Goal: Information Seeking & Learning: Learn about a topic

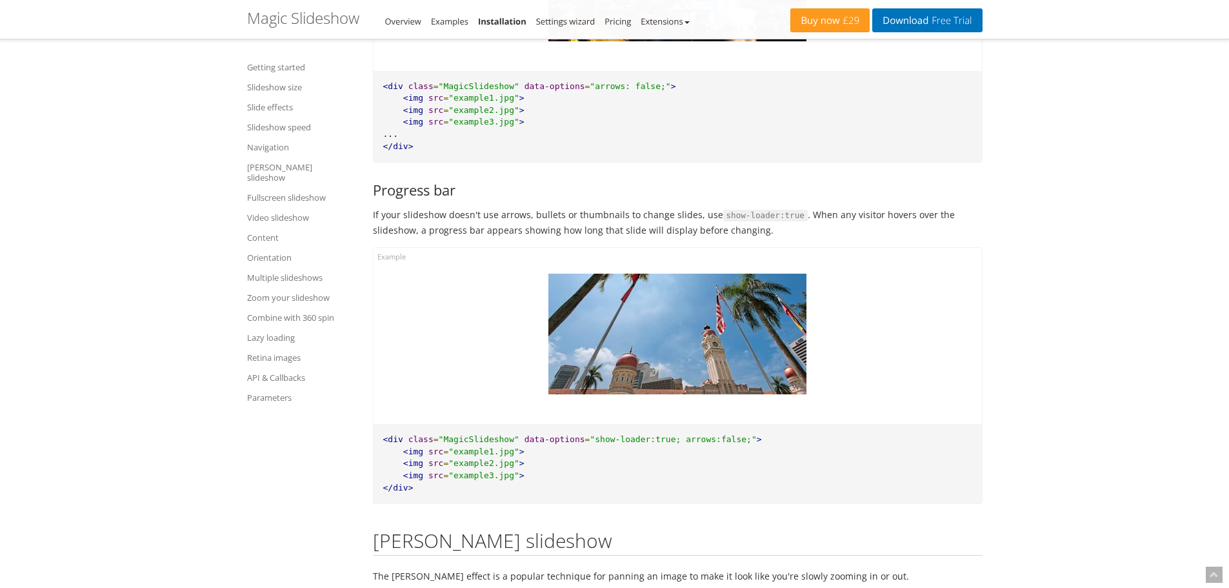
scroll to position [10170, 0]
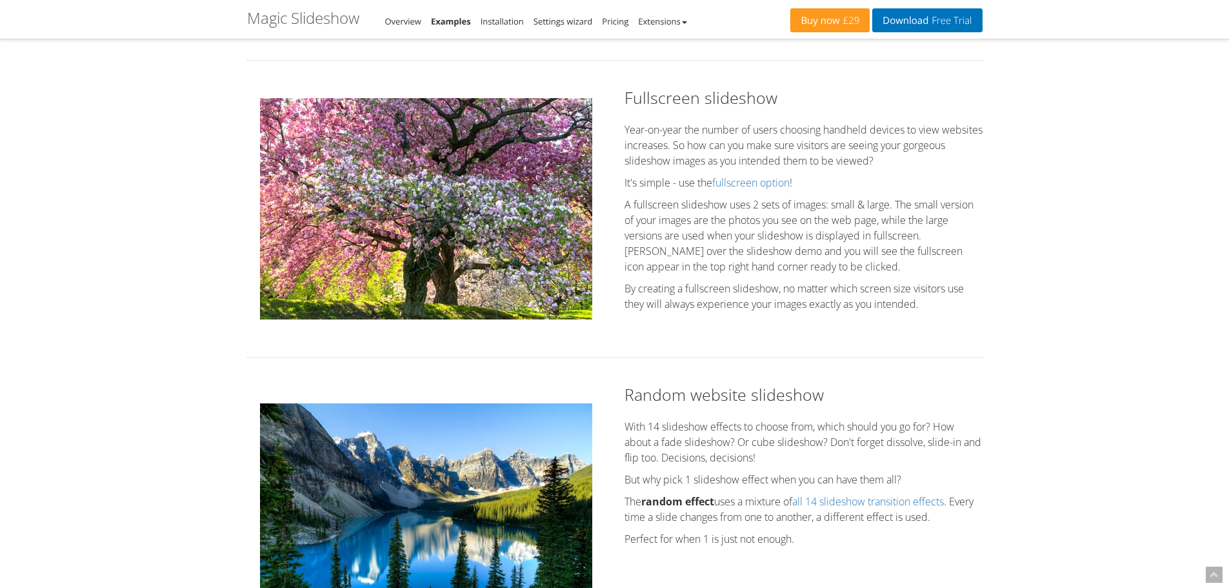
scroll to position [1657, 0]
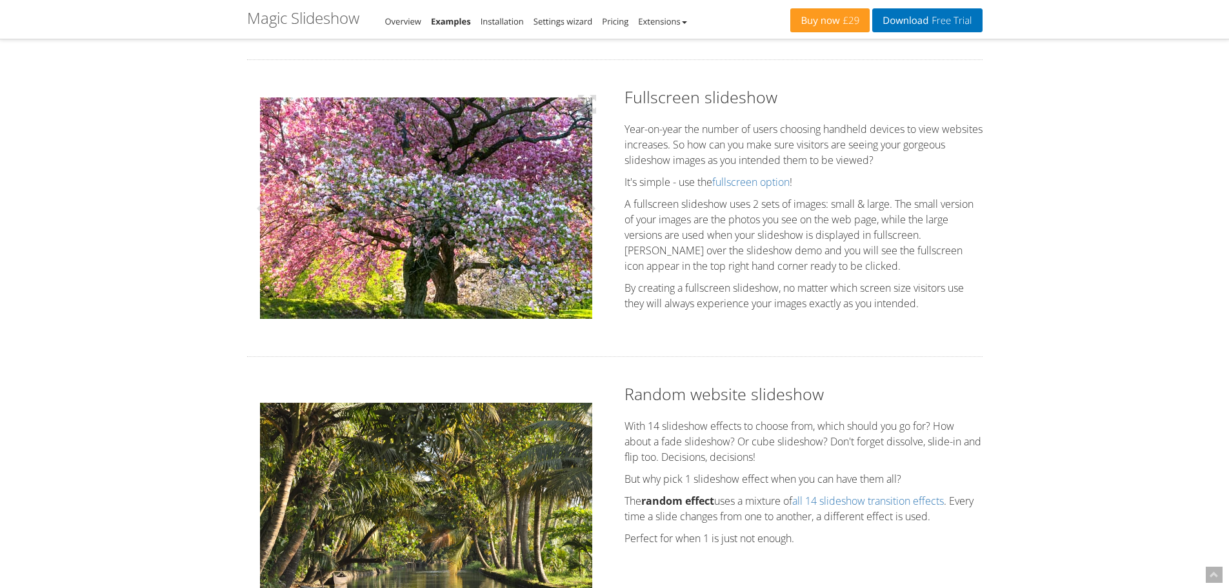
click at [470, 212] on div at bounding box center [426, 208] width 358 height 244
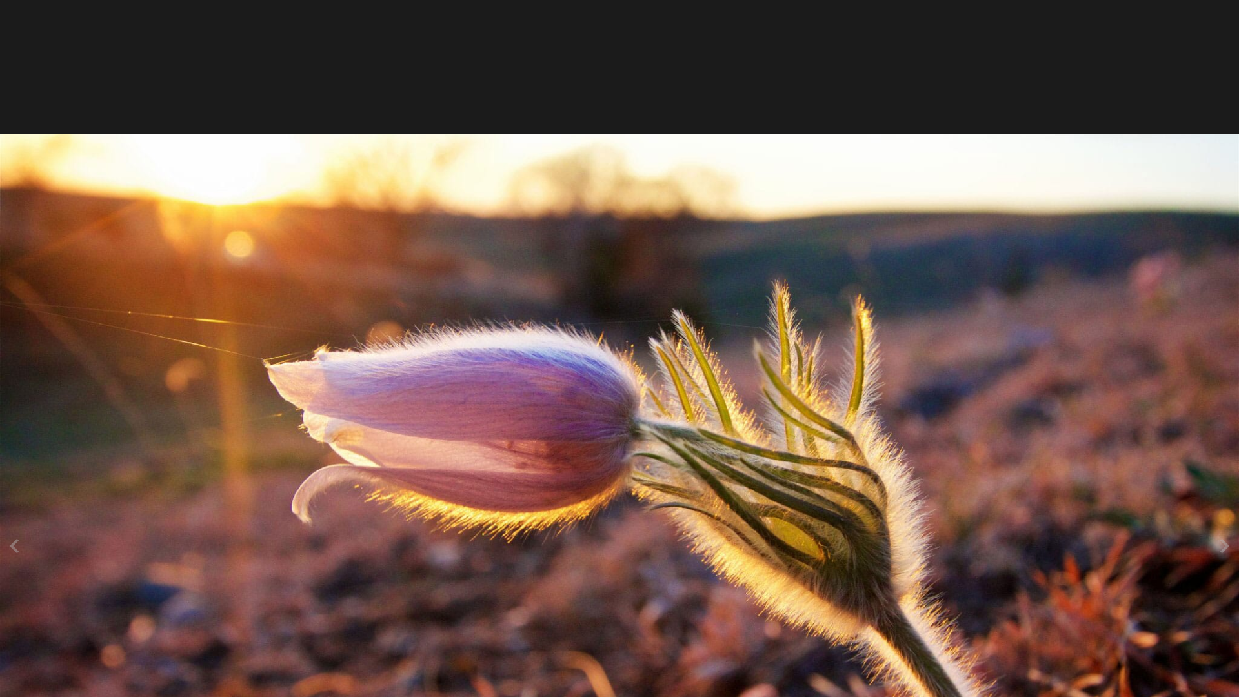
click at [796, 406] on img at bounding box center [619, 547] width 1239 height 826
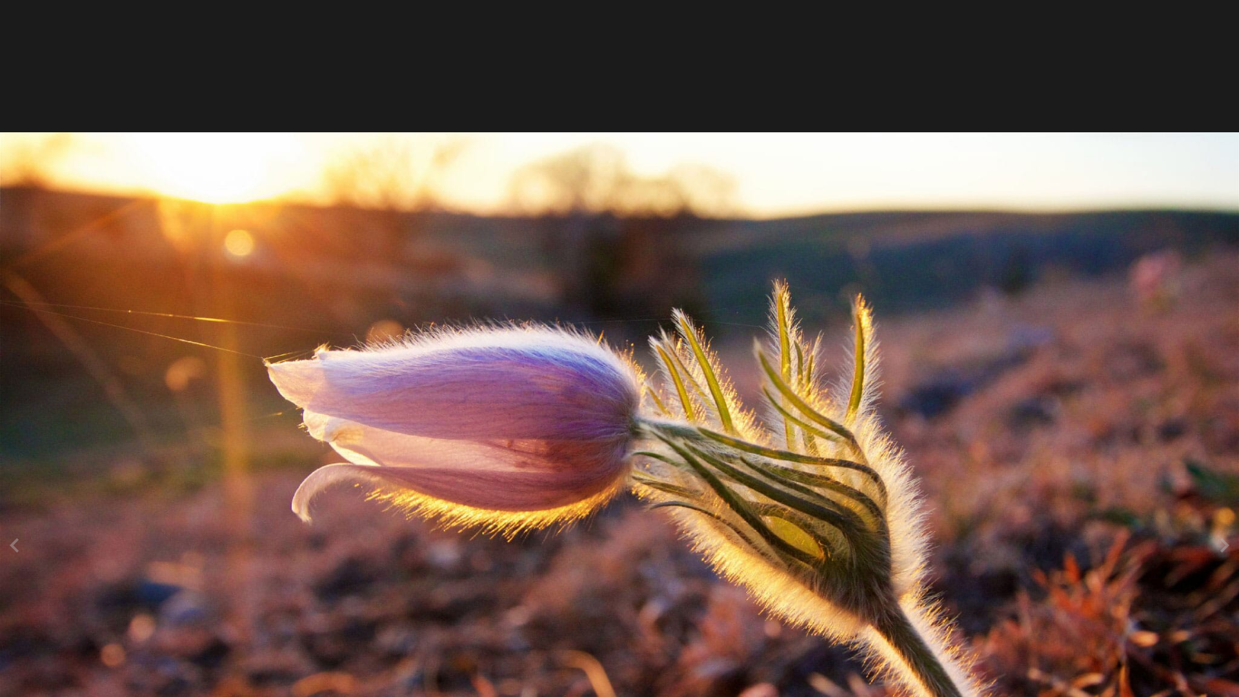
click at [795, 391] on img at bounding box center [619, 545] width 1239 height 826
click at [1226, 343] on button at bounding box center [1219, 545] width 39 height 4405
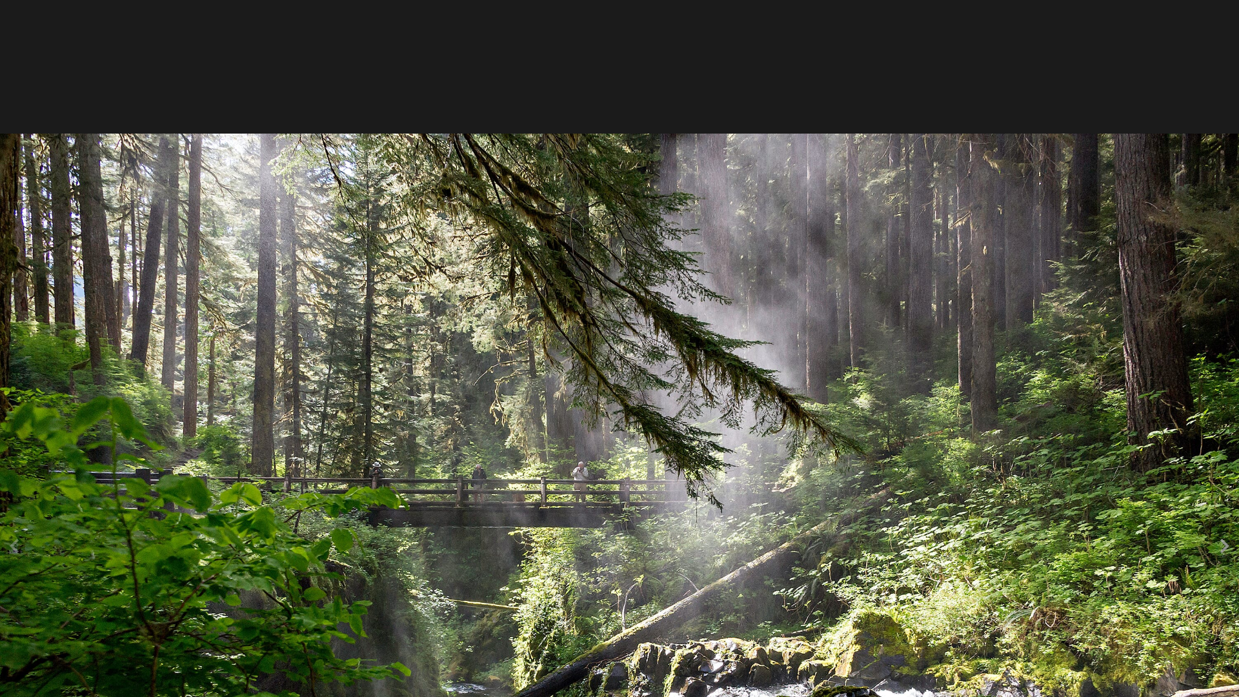
click at [1226, 350] on button at bounding box center [1219, 545] width 39 height 4405
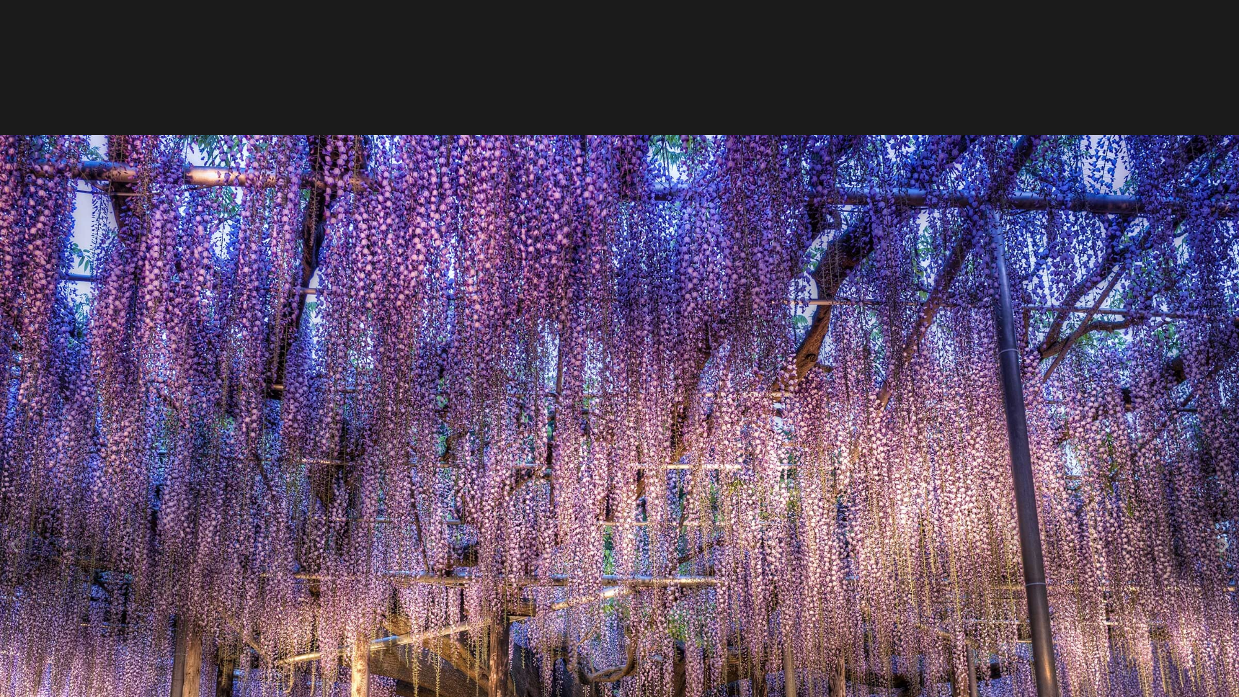
click at [1226, 350] on button at bounding box center [1219, 545] width 39 height 4405
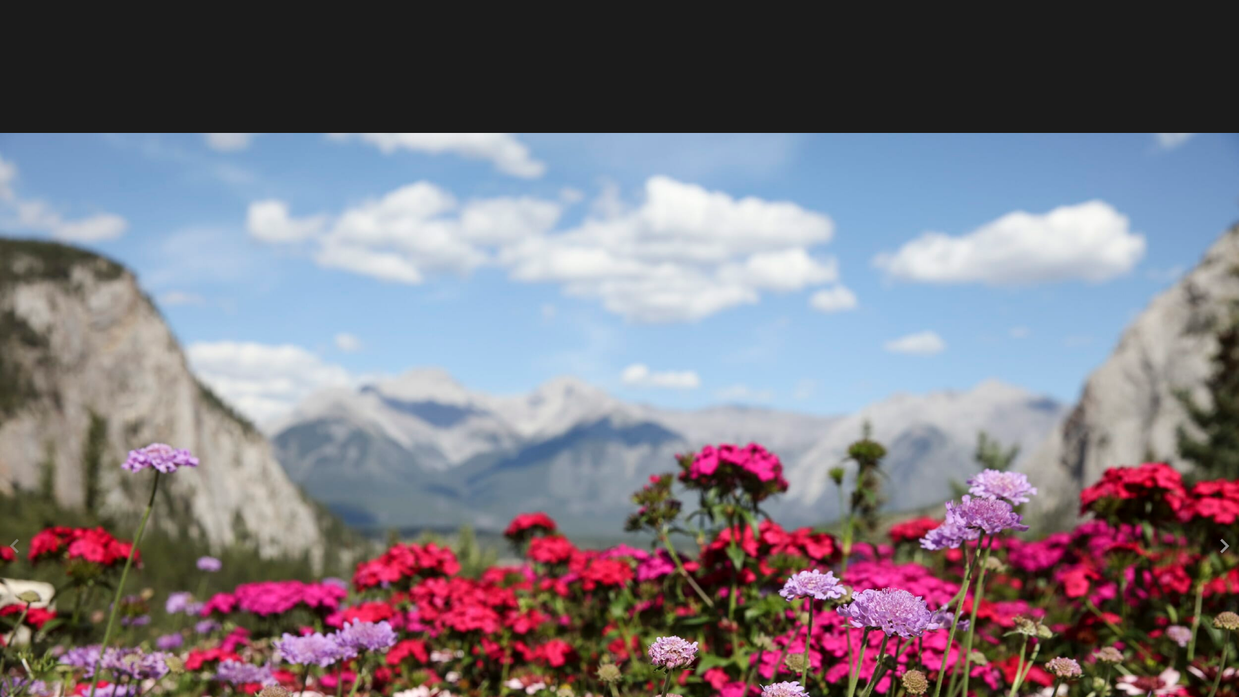
click at [1226, 350] on button at bounding box center [1219, 545] width 39 height 4405
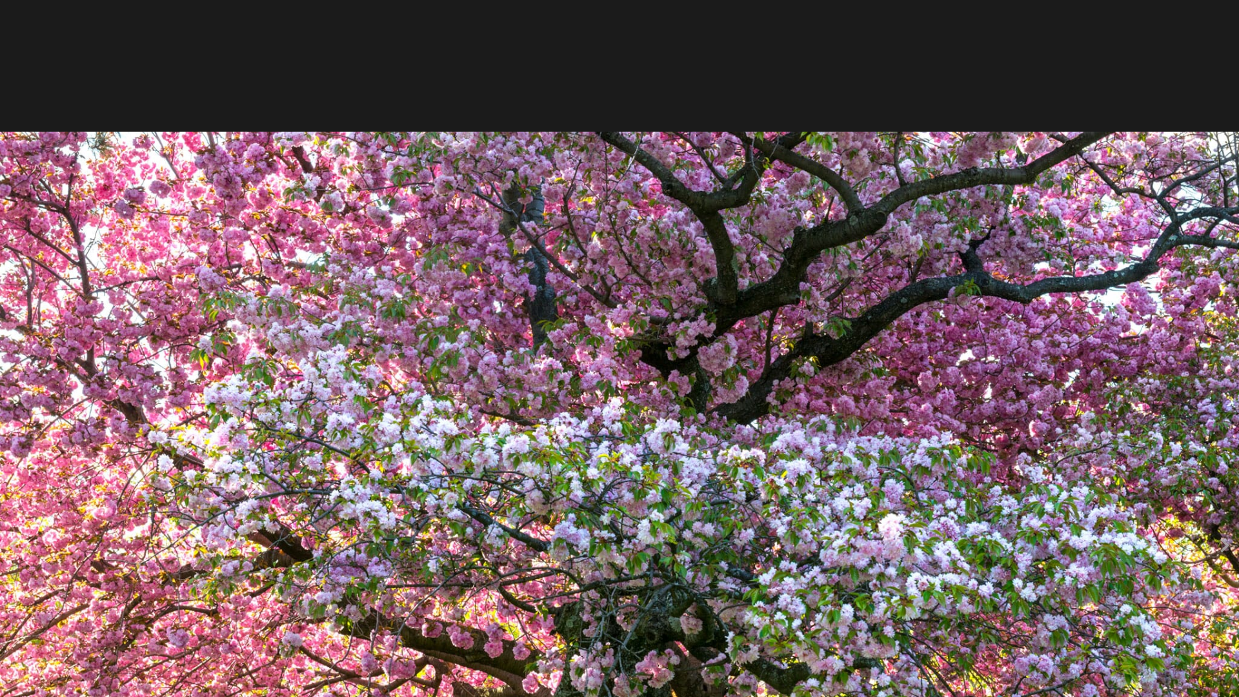
click at [1226, 350] on button at bounding box center [1219, 545] width 39 height 4405
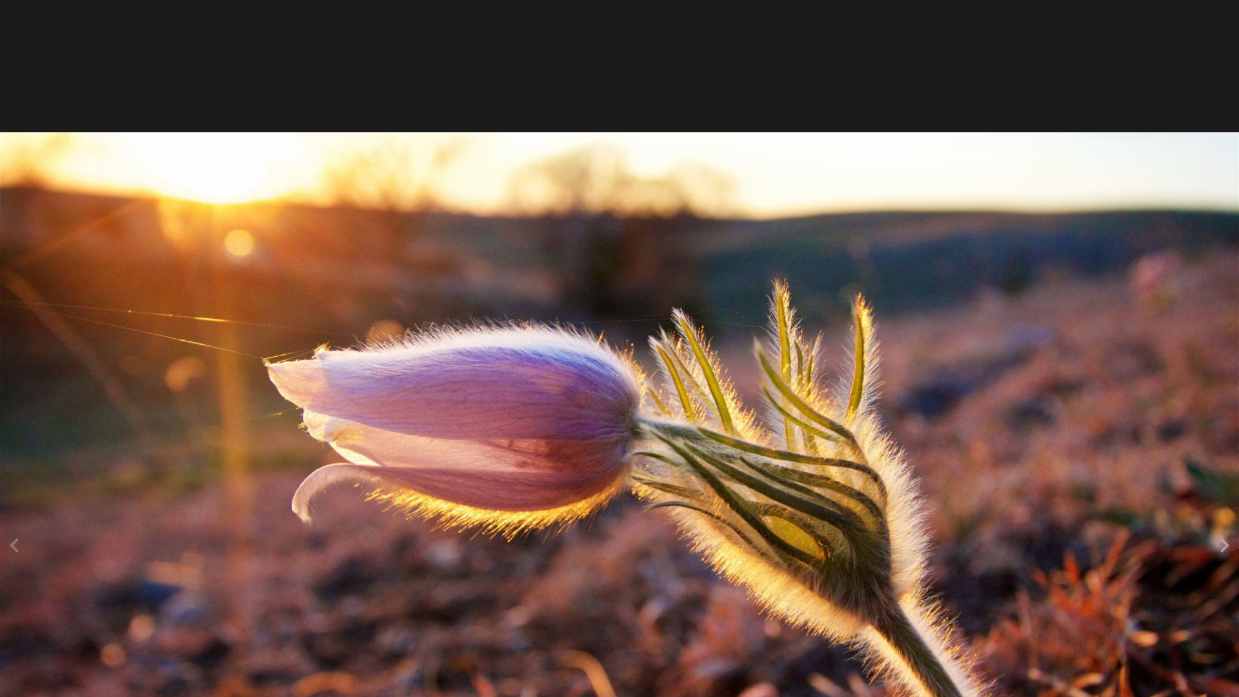
click at [1226, 350] on button at bounding box center [1219, 545] width 39 height 4405
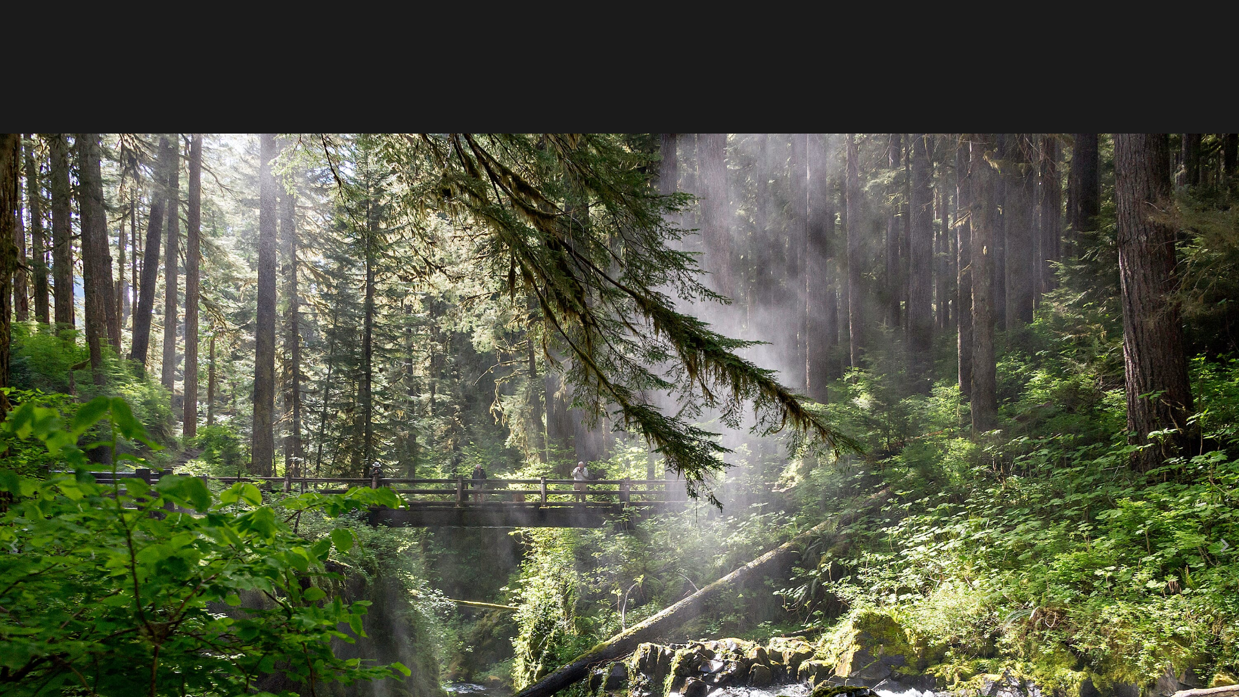
click at [1226, 350] on button at bounding box center [1219, 545] width 39 height 4405
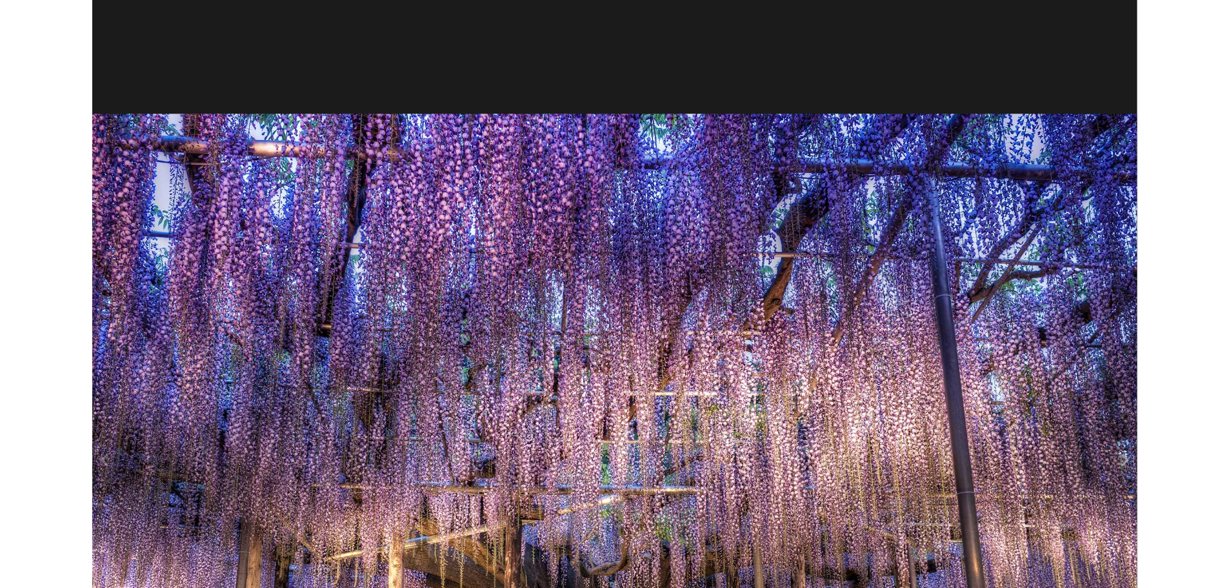
scroll to position [1658, 0]
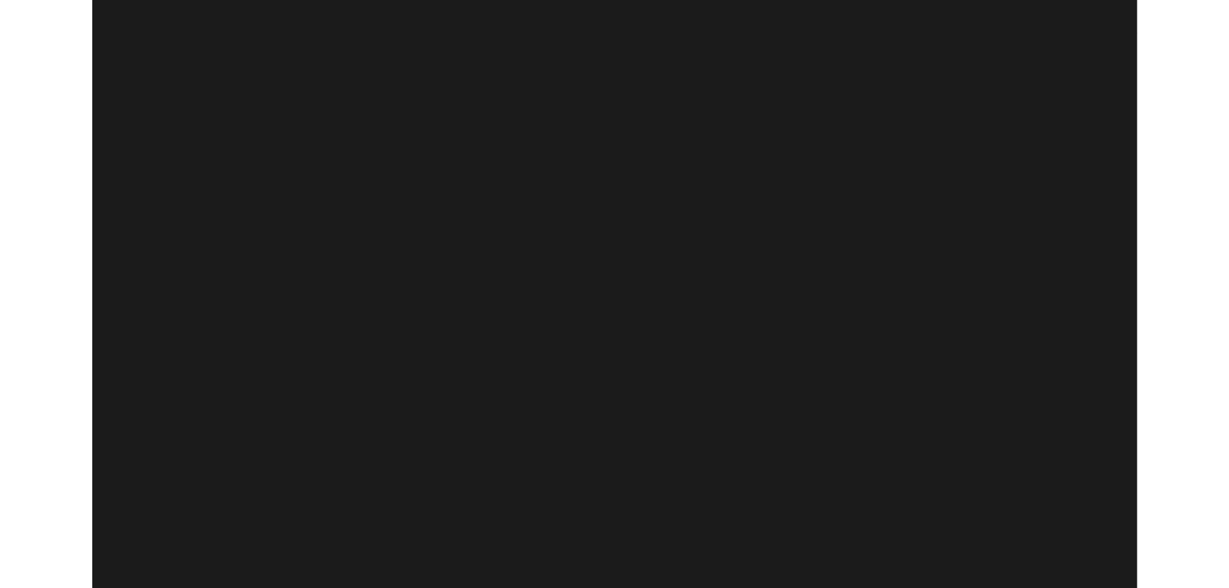
scroll to position [1808, 0]
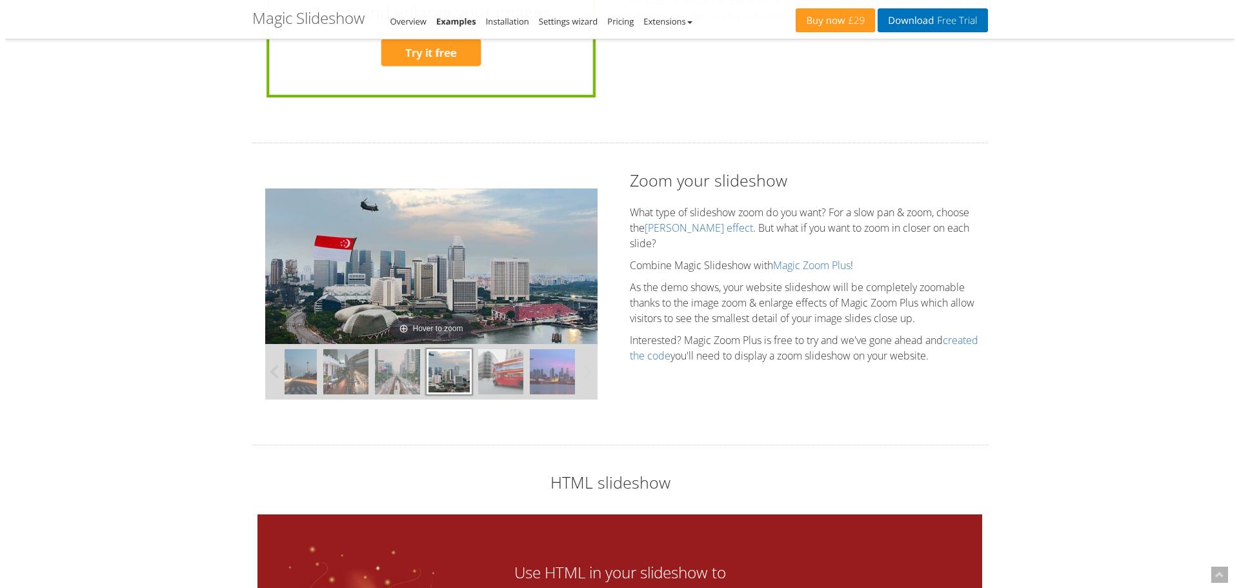
scroll to position [3012, 0]
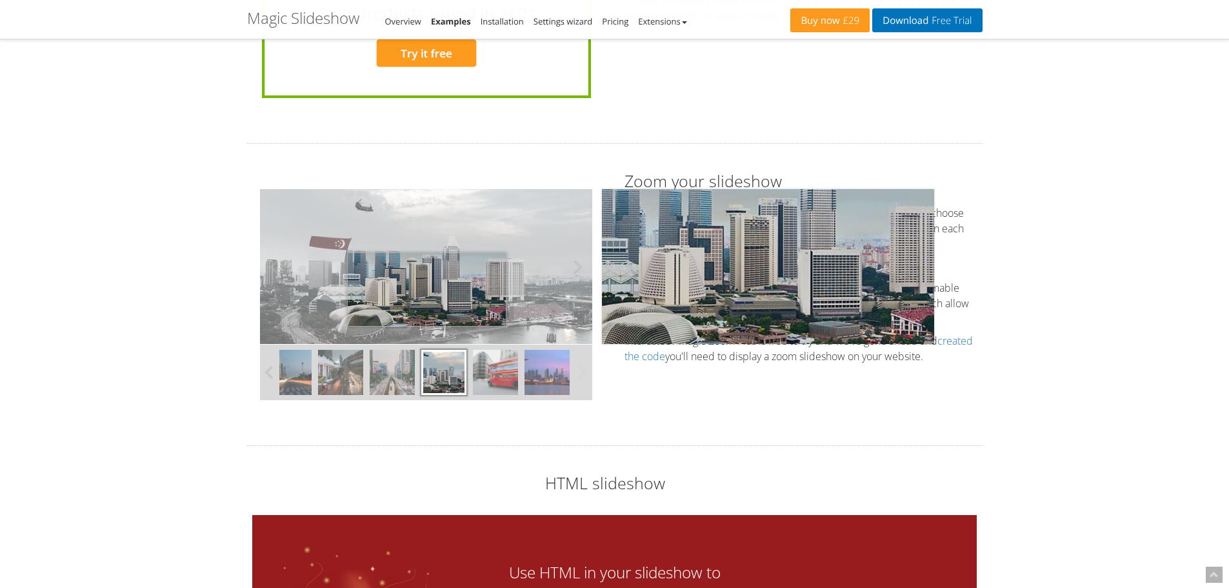
click at [426, 290] on img at bounding box center [426, 266] width 332 height 155
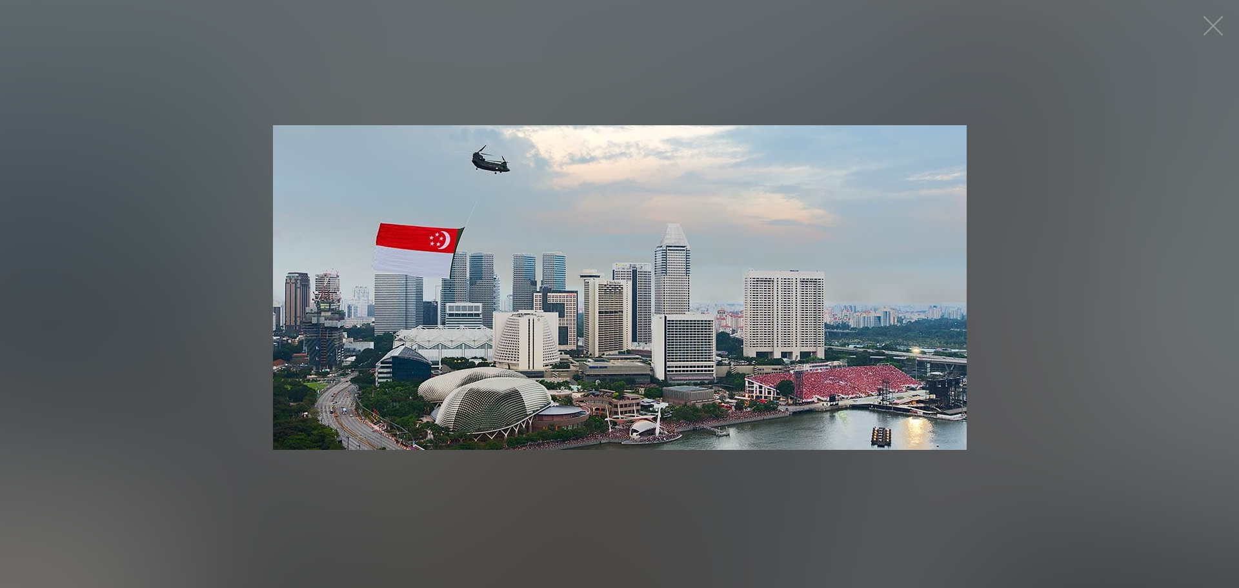
click at [604, 288] on img at bounding box center [619, 287] width 693 height 324
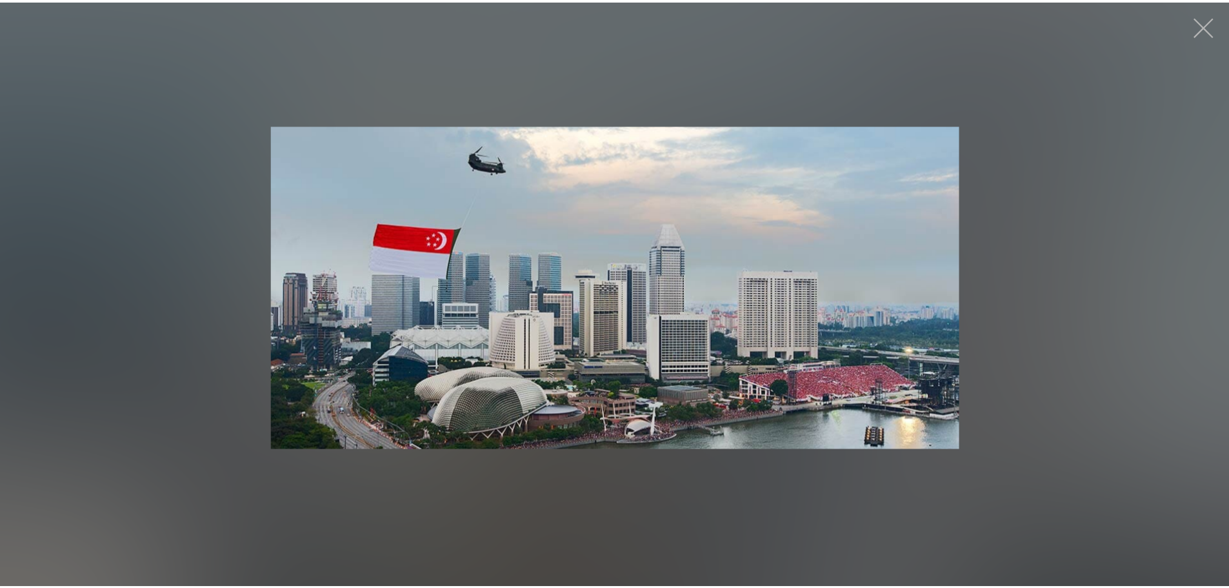
scroll to position [3012, 0]
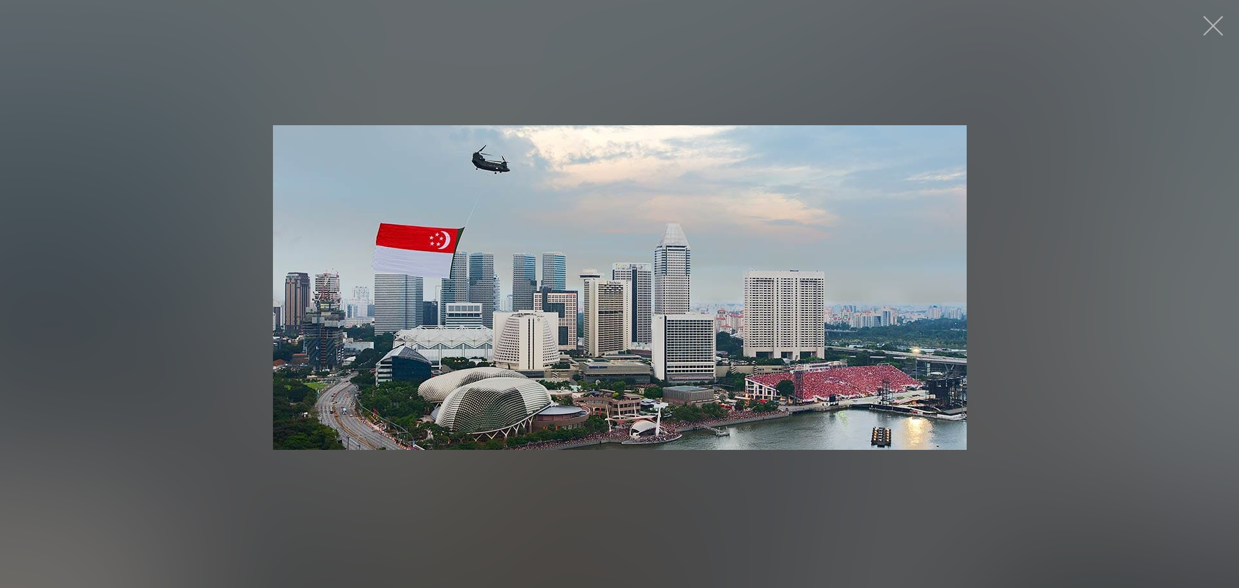
click at [1213, 26] on button "button" at bounding box center [1212, 25] width 39 height 39
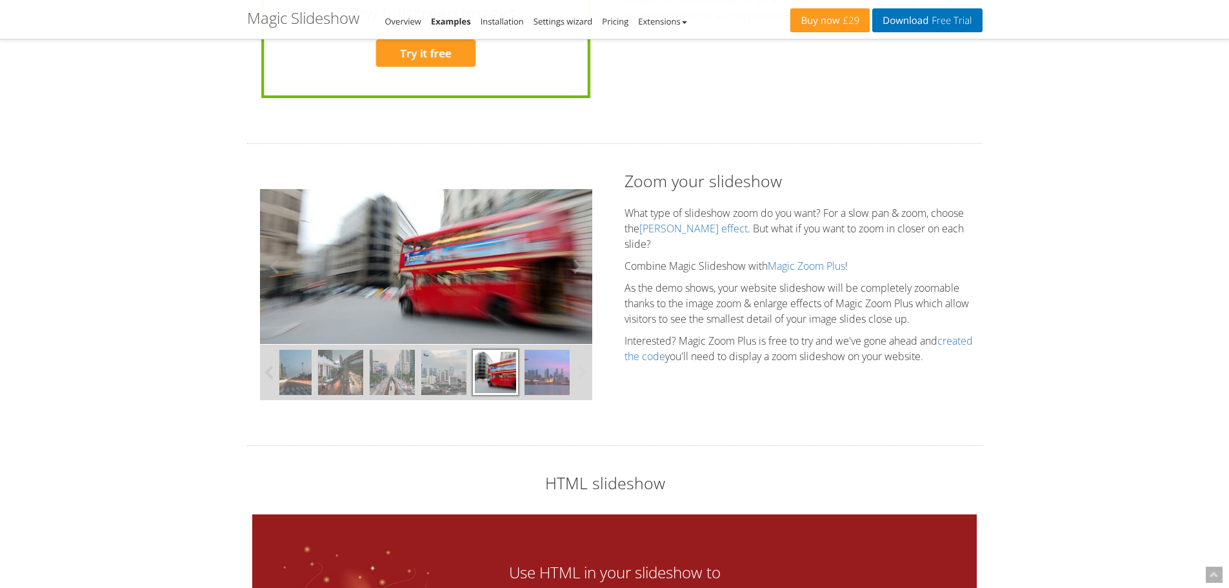
click at [554, 368] on img at bounding box center [546, 372] width 45 height 45
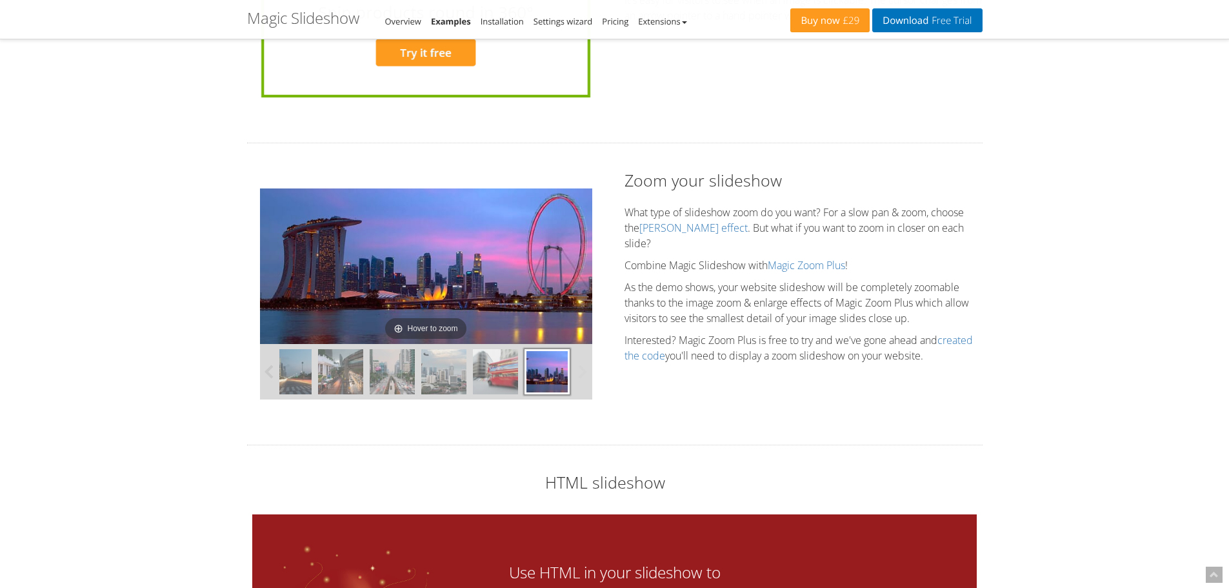
scroll to position [3012, 0]
click at [436, 375] on img at bounding box center [443, 372] width 45 height 45
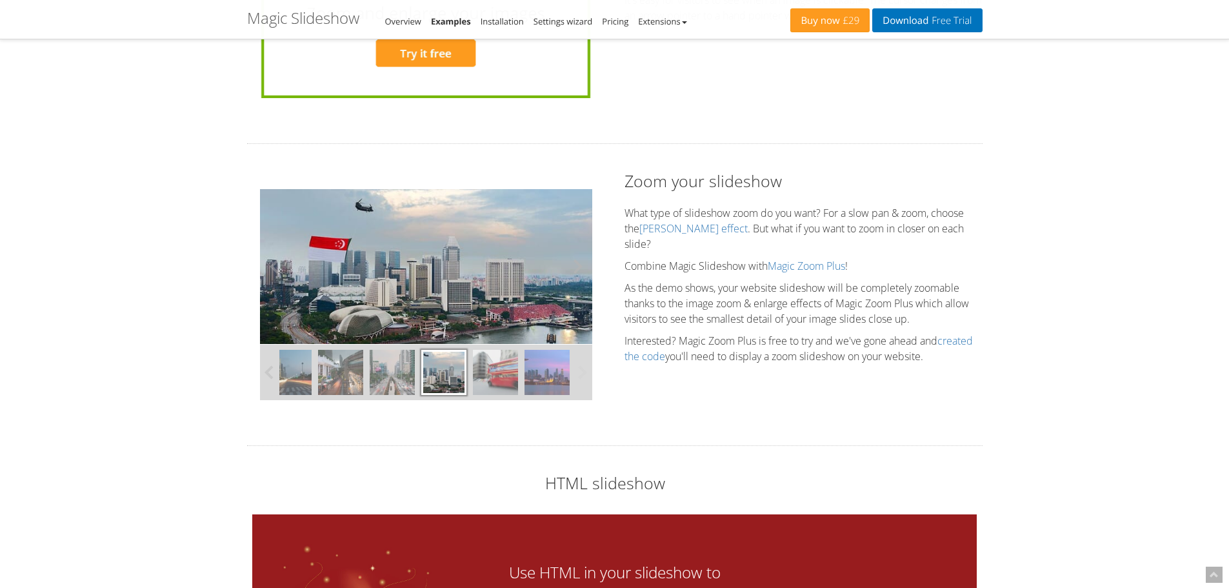
click at [577, 267] on button at bounding box center [572, 266] width 39 height 155
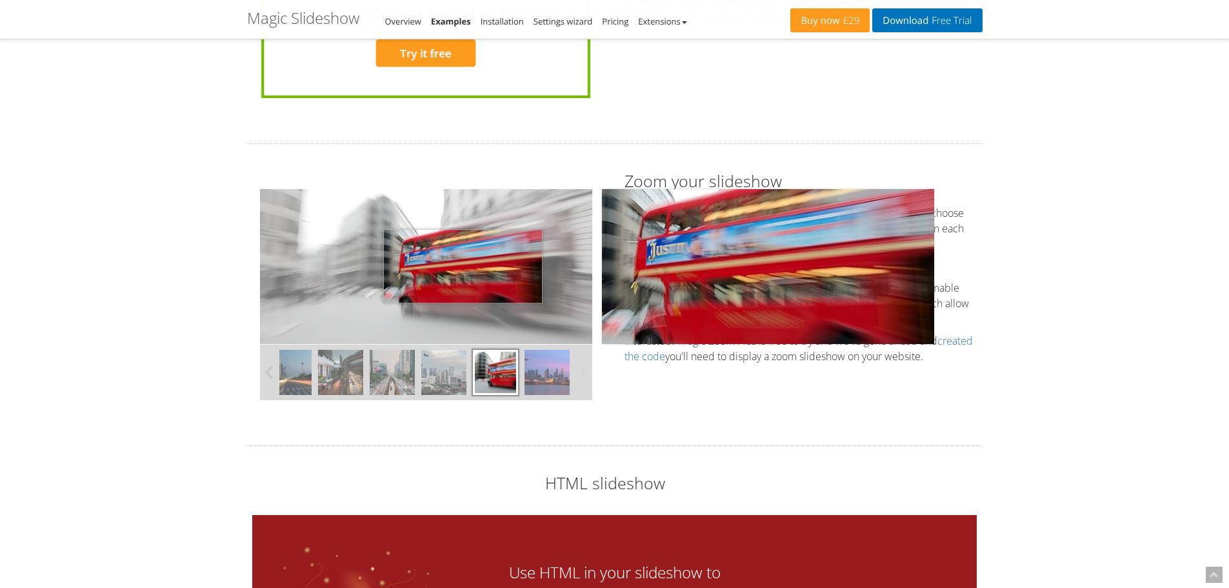
click at [463, 266] on img at bounding box center [426, 266] width 332 height 155
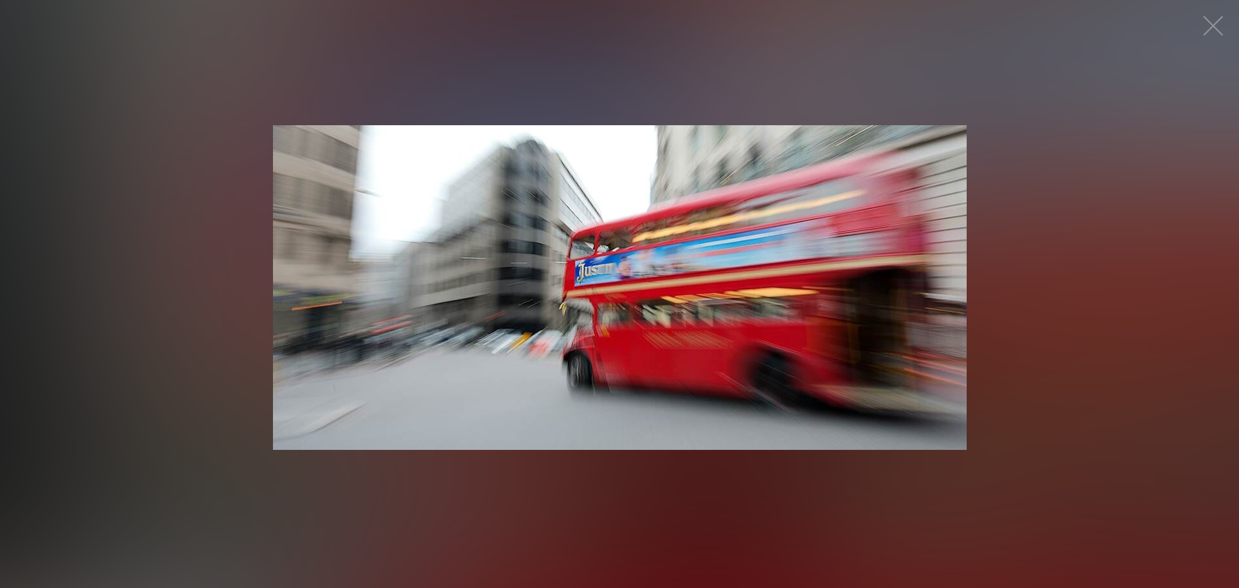
click at [575, 269] on img at bounding box center [619, 287] width 693 height 324
click at [1215, 29] on button "button" at bounding box center [1212, 25] width 39 height 39
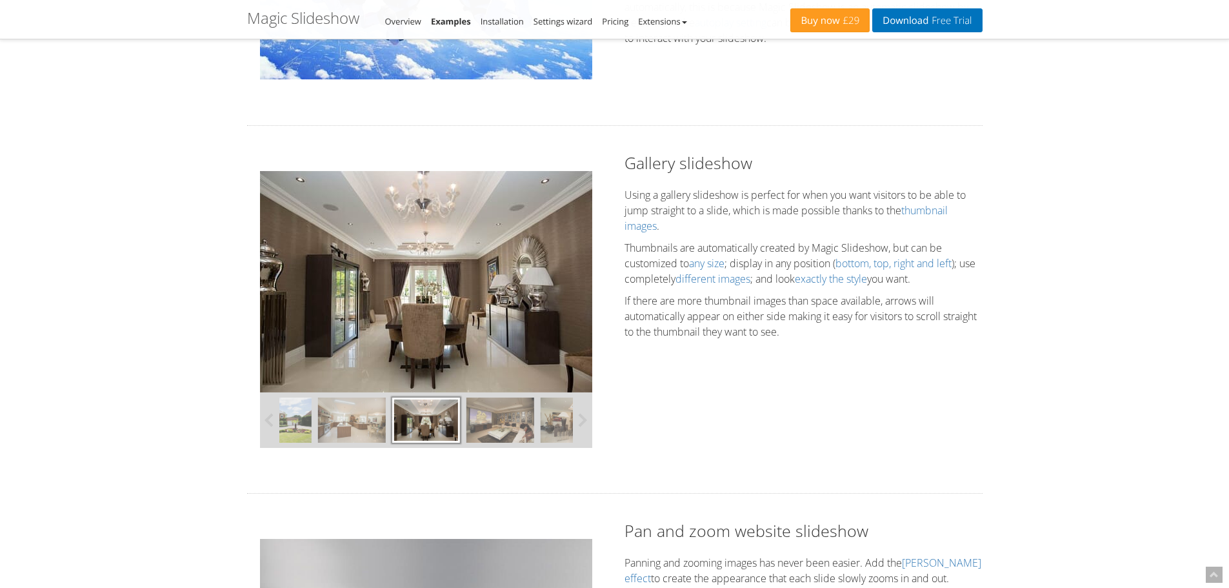
scroll to position [301, 0]
